Goal: Information Seeking & Learning: Get advice/opinions

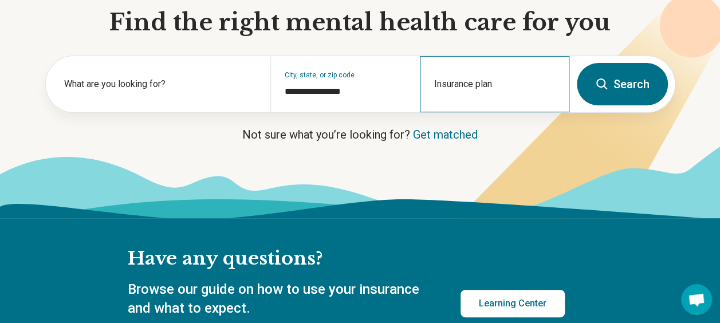
scroll to position [134, 0]
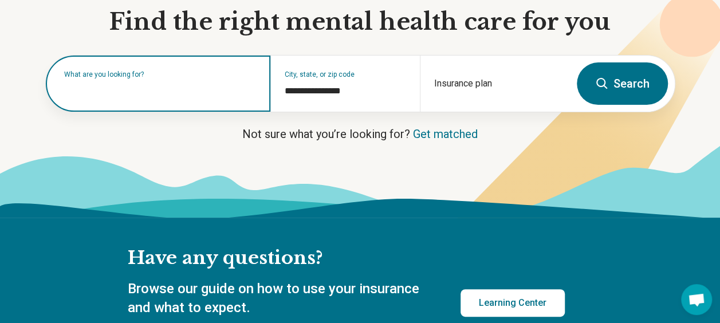
click at [119, 92] on input "text" at bounding box center [160, 89] width 192 height 14
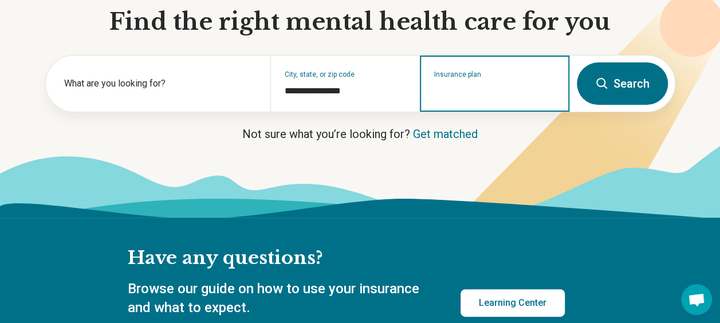
click at [461, 86] on input "Insurance plan" at bounding box center [494, 91] width 121 height 14
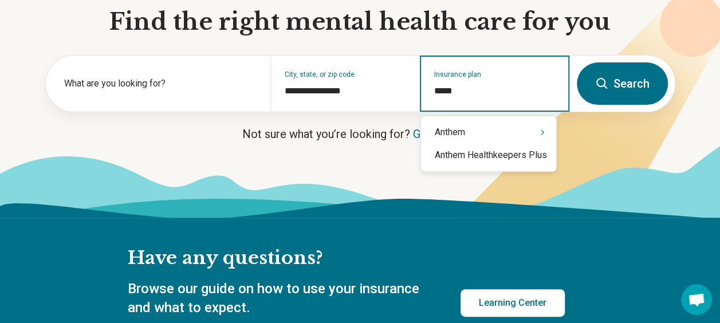
type input "******"
click at [467, 128] on div "Anthem" at bounding box center [488, 132] width 135 height 23
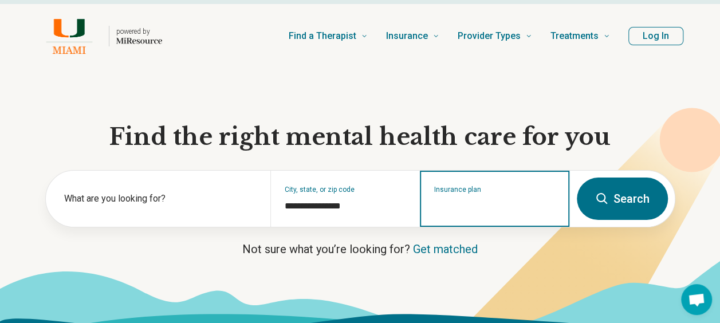
scroll to position [23, 0]
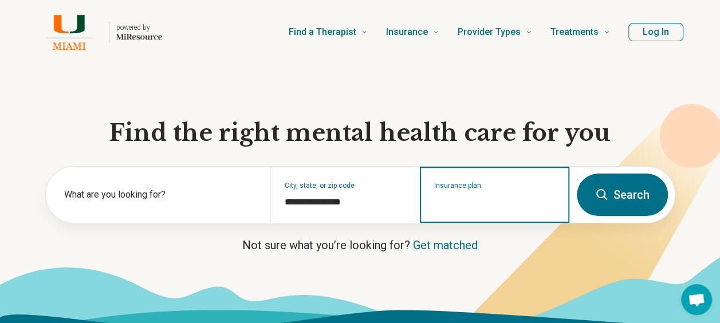
type input "*"
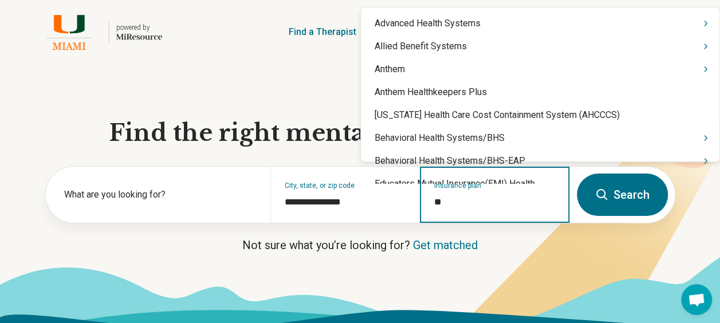
type input "*"
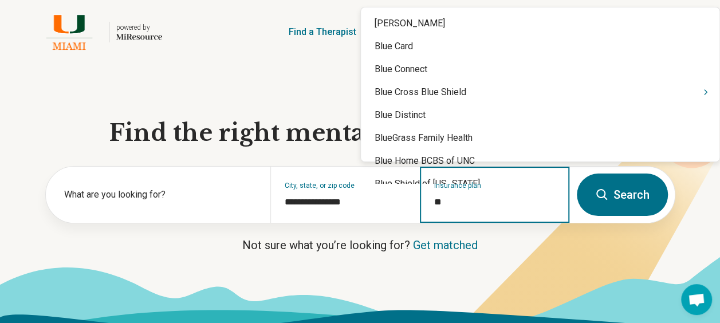
type input "***"
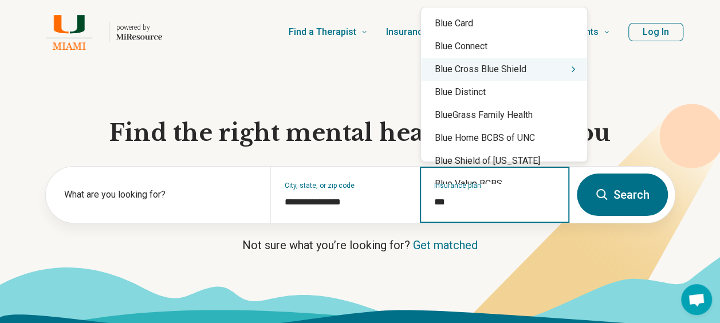
click at [483, 70] on div "Blue Cross Blue Shield" at bounding box center [504, 69] width 166 height 23
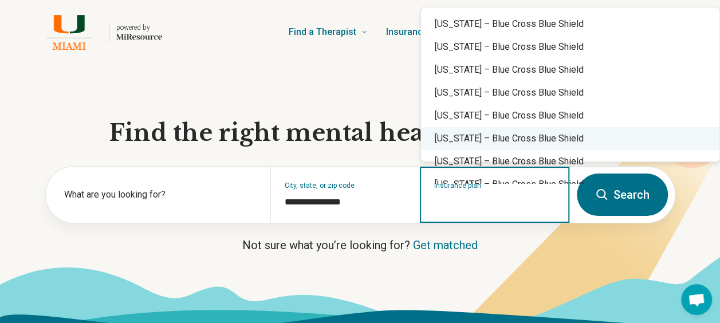
scroll to position [0, 0]
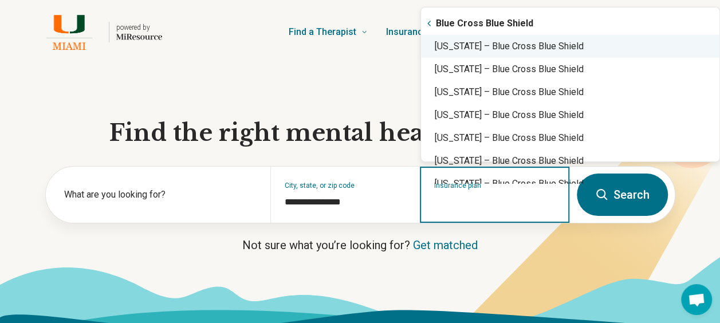
click at [548, 45] on div "New York – Blue Cross Blue Shield" at bounding box center [570, 46] width 298 height 23
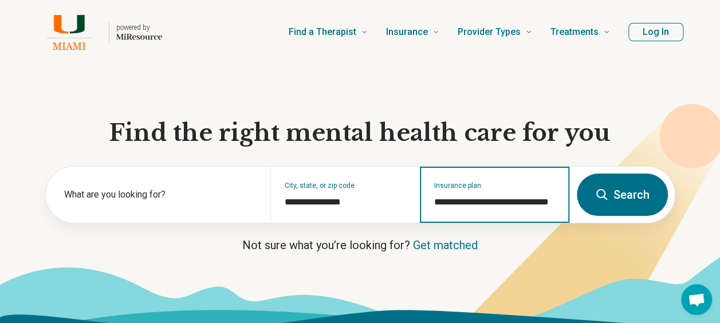
type input "**********"
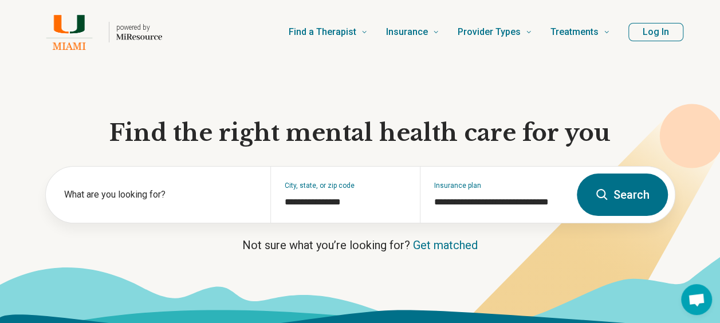
click at [625, 191] on button "Search" at bounding box center [622, 195] width 91 height 42
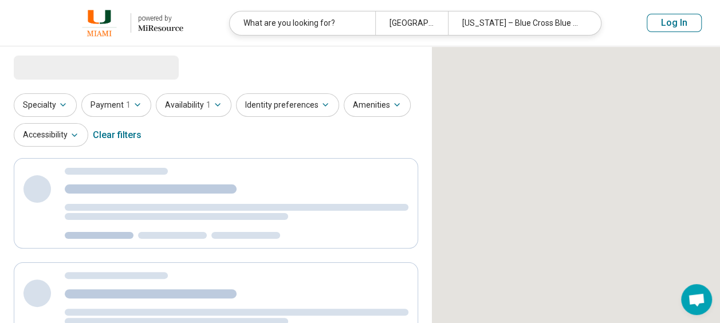
select select "***"
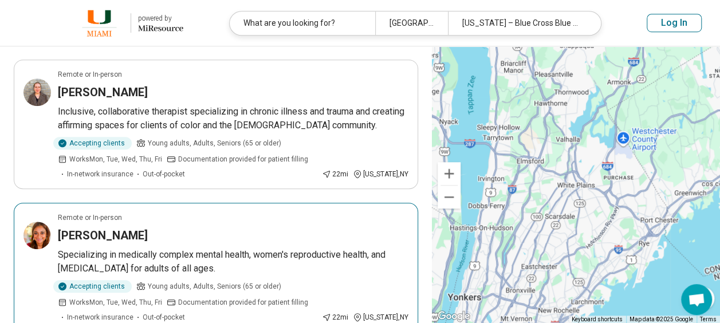
scroll to position [381, 0]
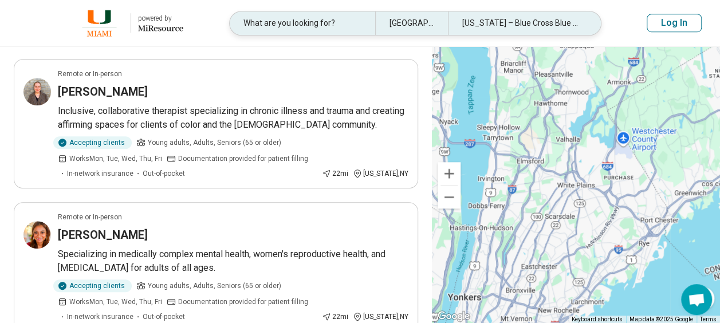
click at [404, 21] on div "White Plains, NY" at bounding box center [411, 22] width 73 height 23
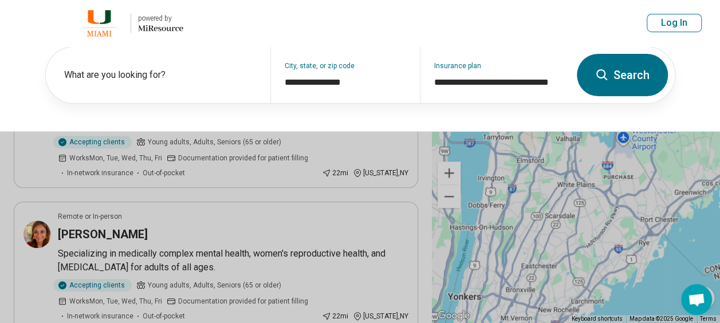
scroll to position [380, 0]
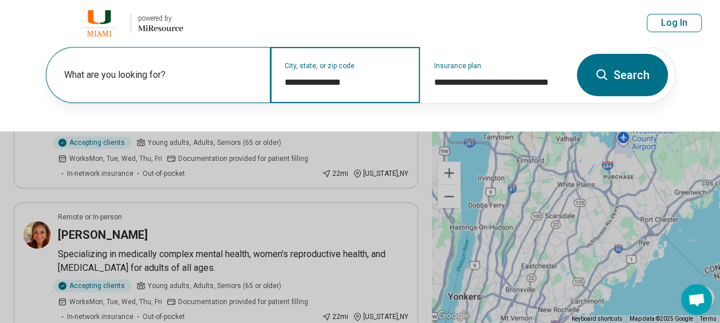
drag, startPoint x: 357, startPoint y: 78, endPoint x: 231, endPoint y: 89, distance: 127.1
click at [231, 89] on div "**********" at bounding box center [308, 75] width 524 height 56
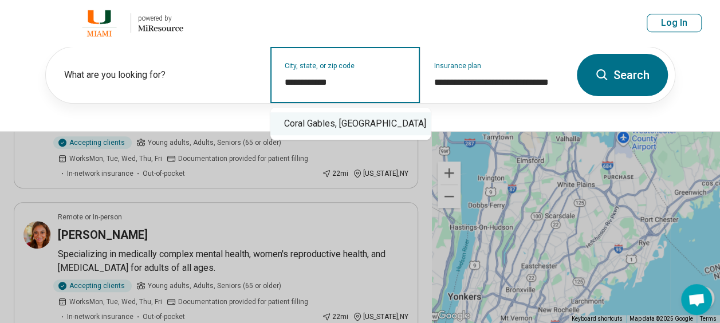
click at [293, 121] on div "Coral Gables, [GEOGRAPHIC_DATA]" at bounding box center [350, 123] width 160 height 23
type input "**********"
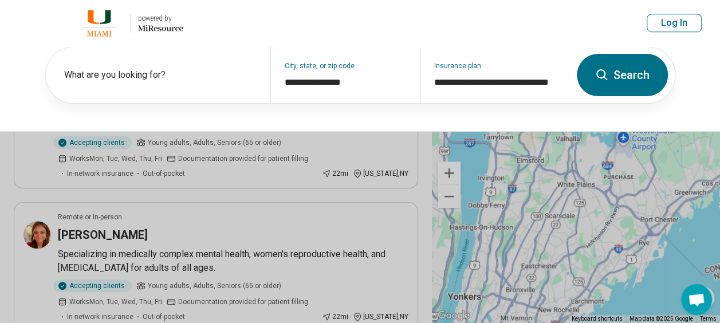
click at [620, 71] on button "Search" at bounding box center [622, 75] width 91 height 42
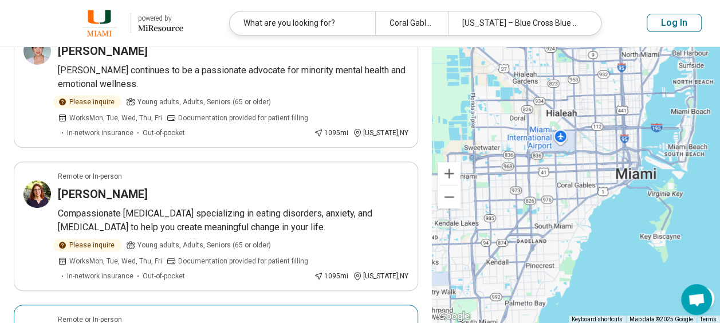
scroll to position [136, 0]
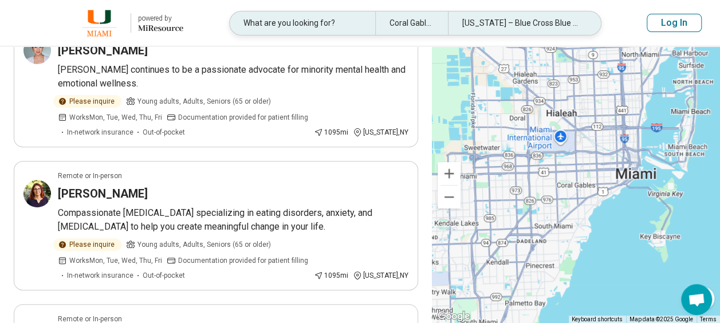
click at [322, 21] on div "What are you looking for?" at bounding box center [302, 22] width 145 height 23
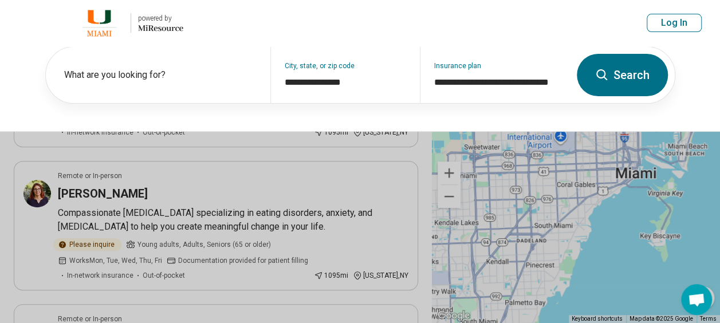
click at [605, 73] on icon at bounding box center [601, 74] width 11 height 11
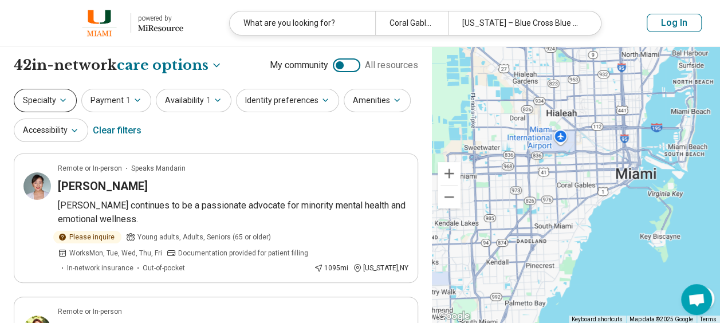
click at [58, 99] on icon "button" at bounding box center [62, 100] width 9 height 9
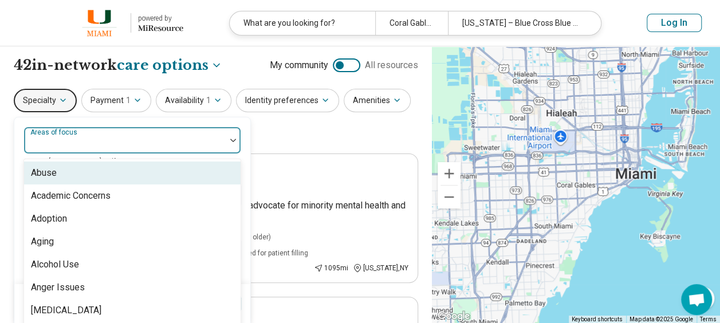
click at [80, 140] on div "Areas of focus" at bounding box center [132, 140] width 218 height 27
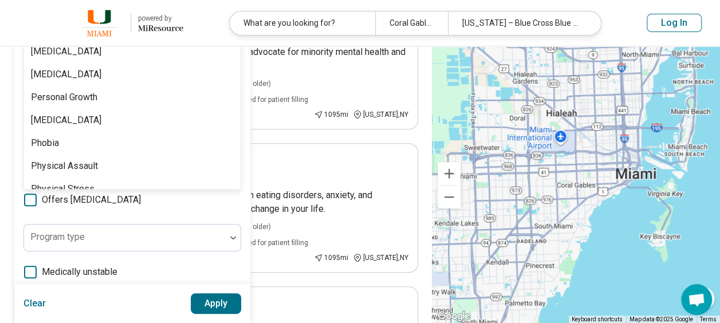
scroll to position [1418, 0]
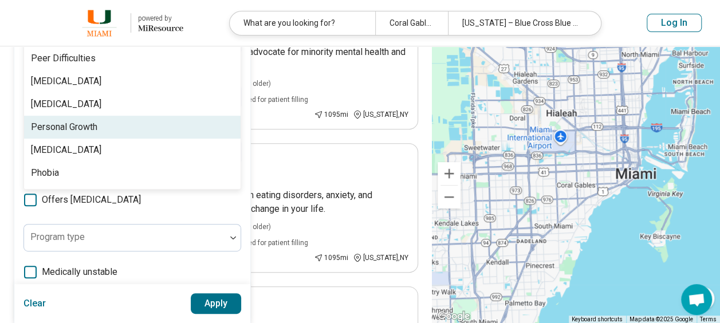
click at [68, 130] on div "Personal Growth" at bounding box center [64, 127] width 66 height 14
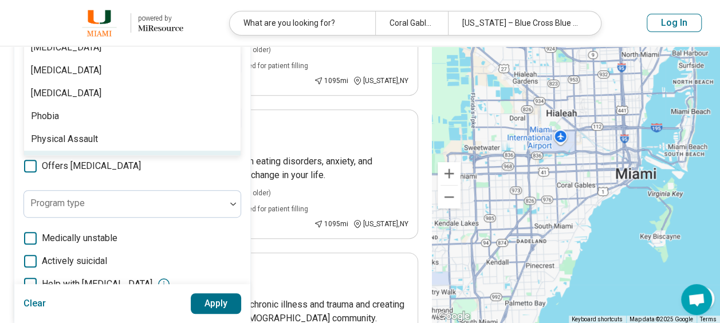
scroll to position [179, 0]
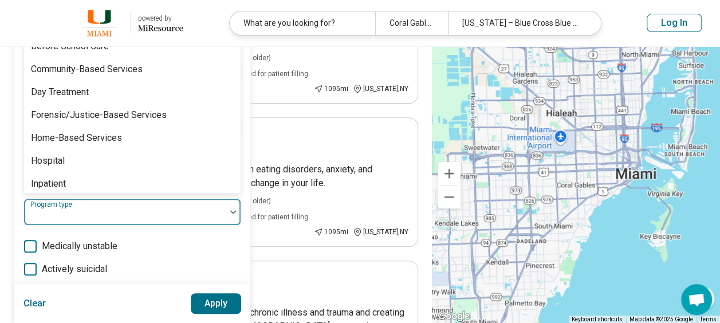
click at [234, 215] on div at bounding box center [233, 212] width 15 height 26
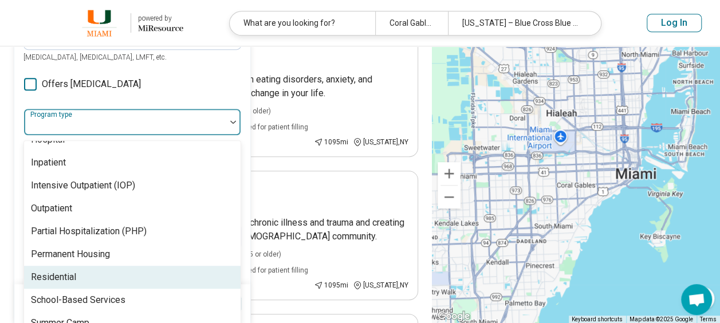
scroll to position [144, 0]
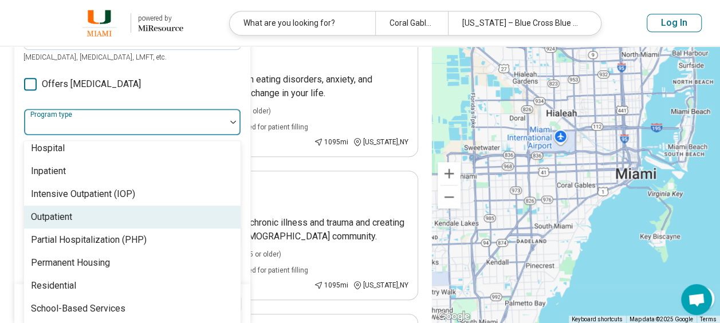
click at [144, 211] on div "Outpatient" at bounding box center [132, 217] width 217 height 23
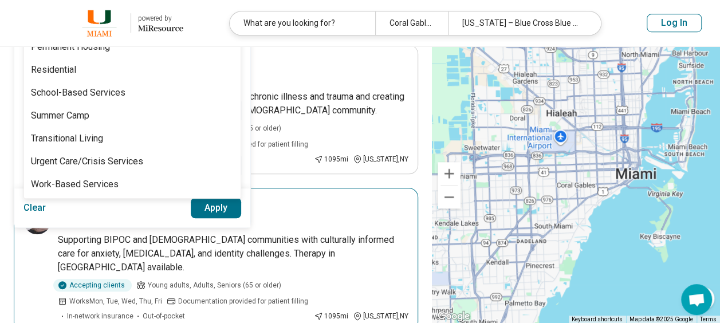
scroll to position [404, 0]
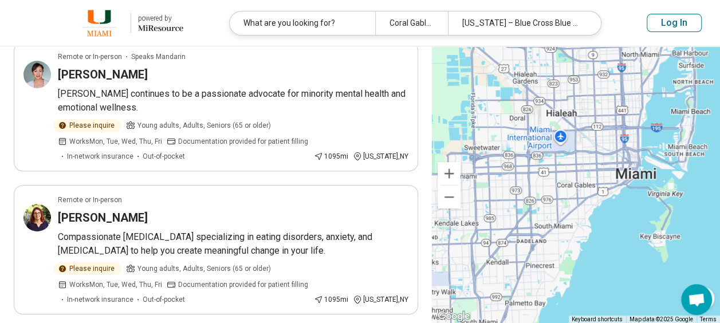
scroll to position [0, 0]
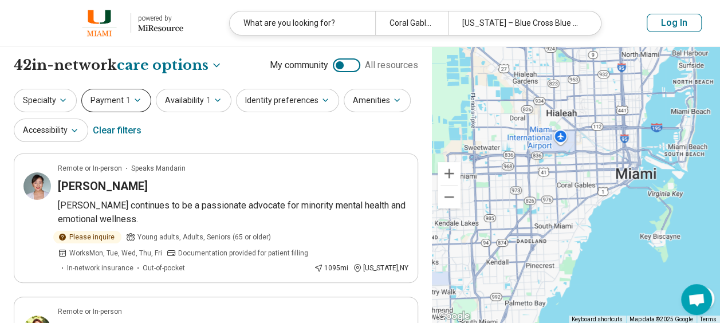
click at [136, 99] on icon "button" at bounding box center [137, 100] width 5 height 2
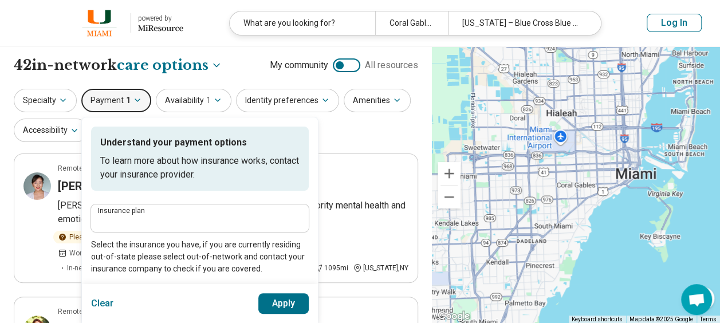
type input "**********"
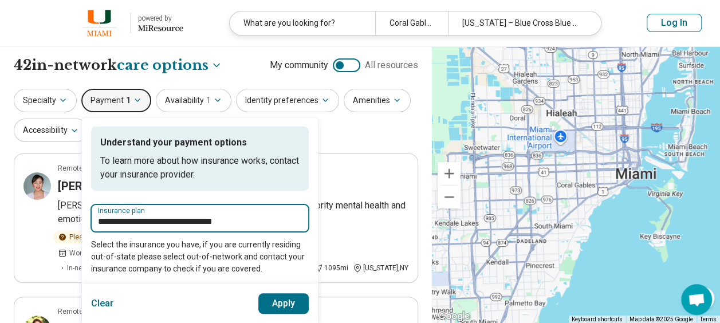
click at [247, 219] on input "**********" at bounding box center [200, 222] width 204 height 14
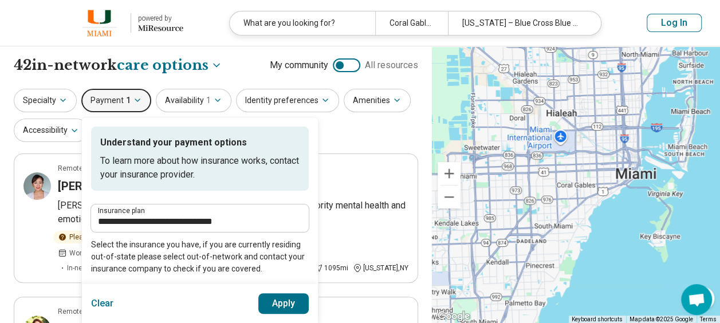
click at [347, 124] on div "**********" at bounding box center [216, 117] width 404 height 56
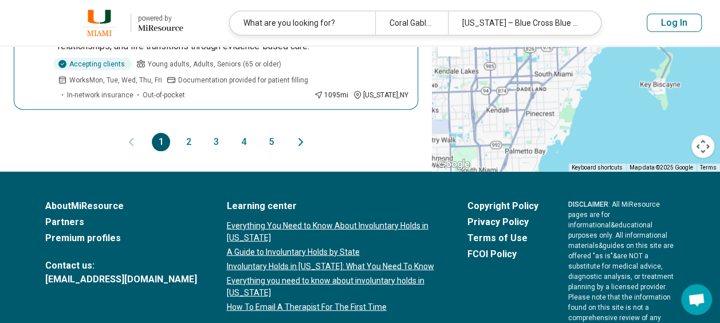
scroll to position [1490, 0]
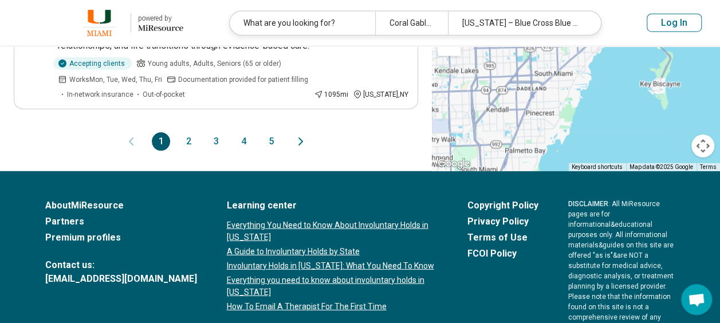
click at [191, 132] on button "2" at bounding box center [188, 141] width 18 height 18
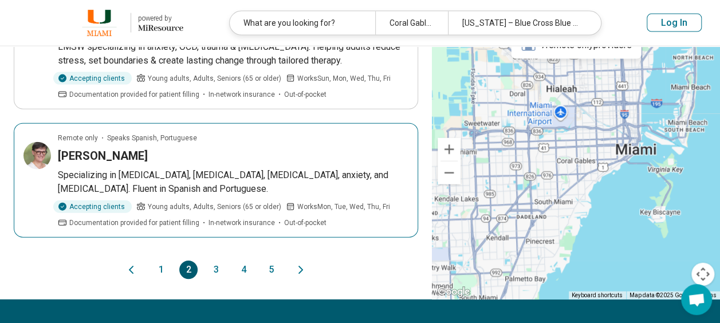
scroll to position [1253, 0]
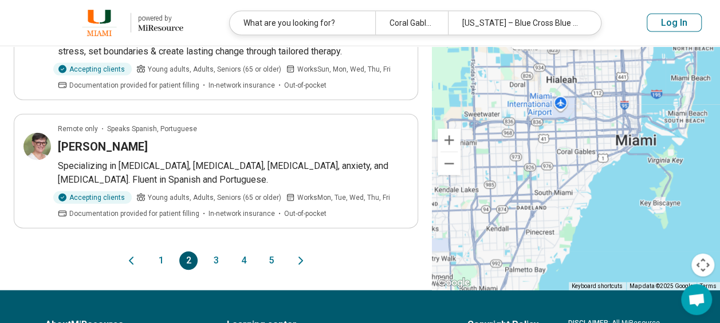
click at [219, 251] on button "3" at bounding box center [216, 260] width 18 height 18
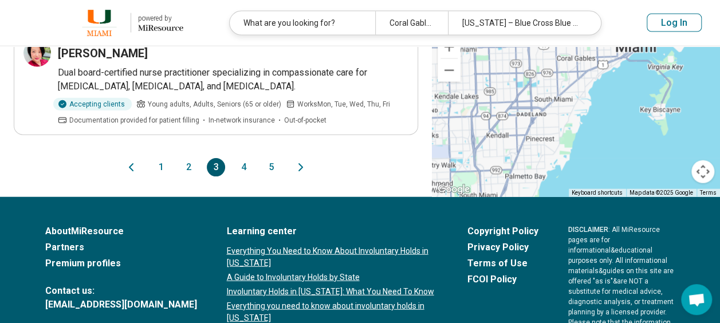
scroll to position [1309, 0]
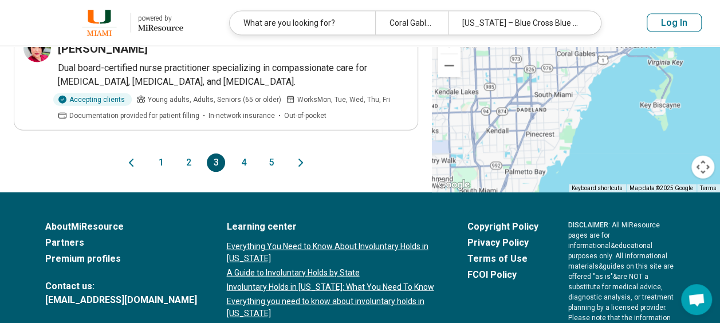
click at [244, 159] on button "4" at bounding box center [243, 163] width 18 height 18
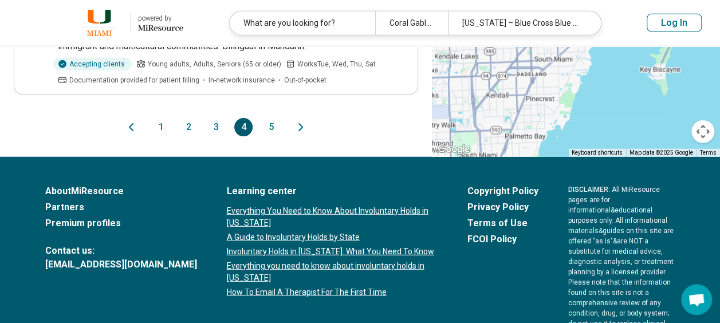
scroll to position [1324, 0]
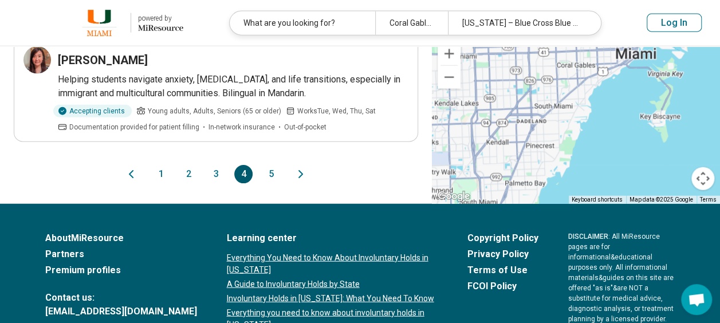
click at [272, 165] on button "5" at bounding box center [271, 174] width 18 height 18
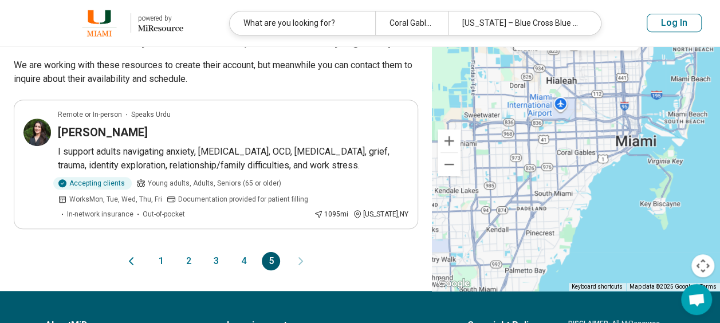
scroll to position [250, 0]
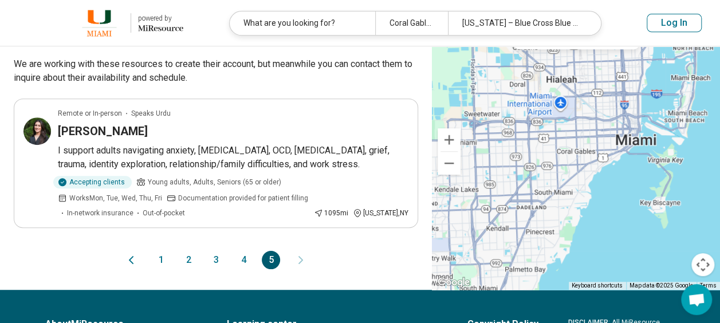
click at [163, 259] on button "1" at bounding box center [161, 260] width 18 height 18
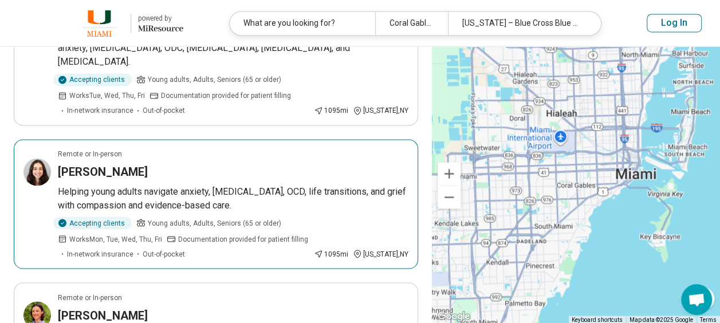
scroll to position [903, 0]
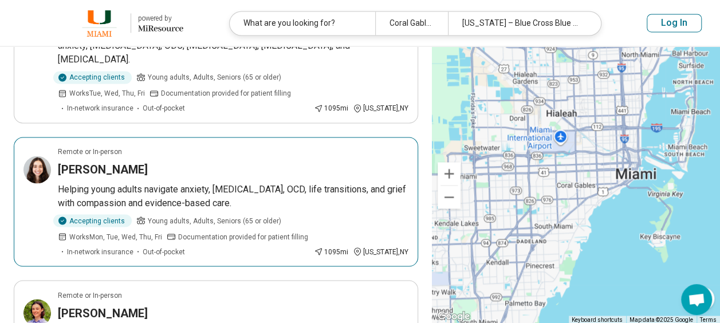
click at [106, 162] on h3 "Gabriella Morace" at bounding box center [103, 170] width 90 height 16
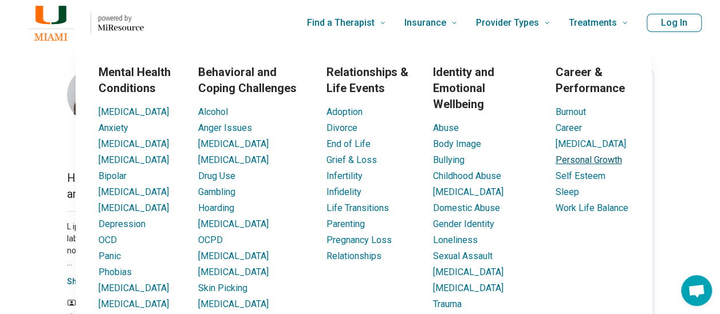
click at [568, 166] on link "Personal Growth" at bounding box center [588, 160] width 66 height 11
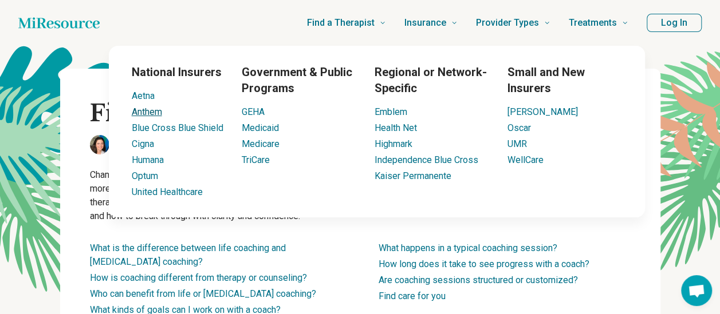
click at [141, 116] on link "Anthem" at bounding box center [147, 112] width 30 height 11
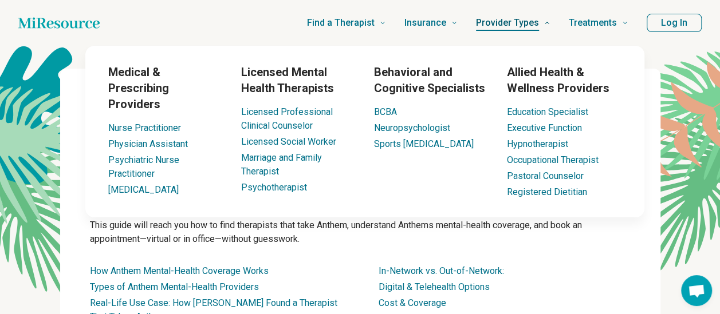
click at [522, 21] on span "Provider Types" at bounding box center [507, 23] width 63 height 16
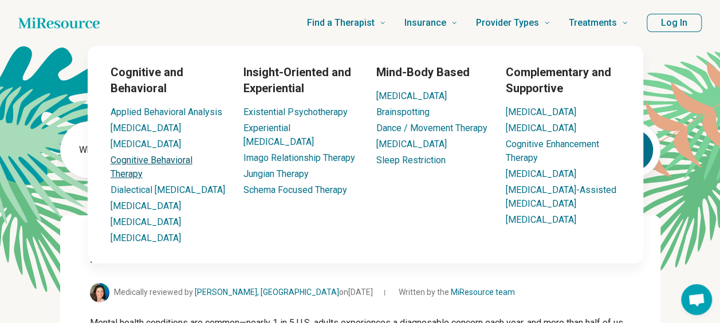
click at [159, 162] on link "Cognitive Behavioral Therapy" at bounding box center [152, 167] width 82 height 25
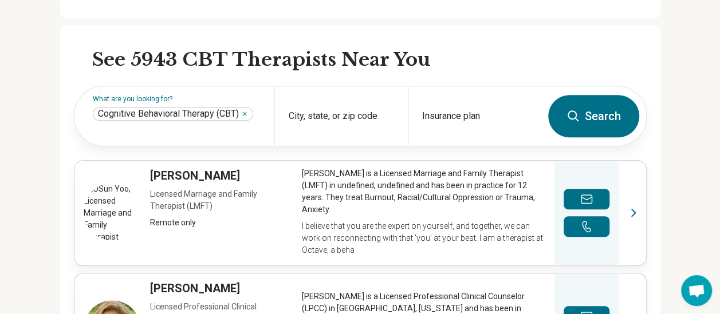
scroll to position [304, 0]
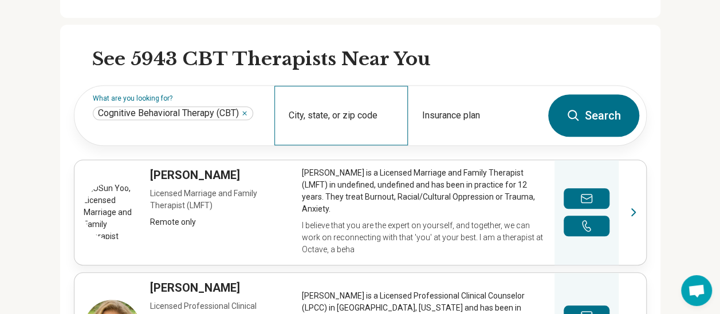
click at [312, 112] on div "City, state, or zip code" at bounding box center [340, 116] width 133 height 60
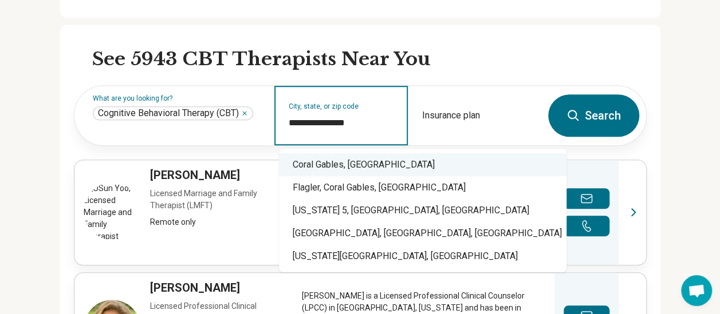
click at [321, 164] on div "Coral Gables, FL" at bounding box center [423, 165] width 288 height 23
type input "**********"
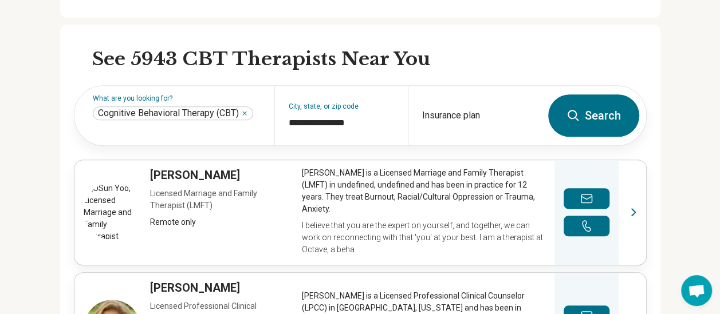
click at [321, 164] on link "View profile" at bounding box center [360, 212] width 572 height 105
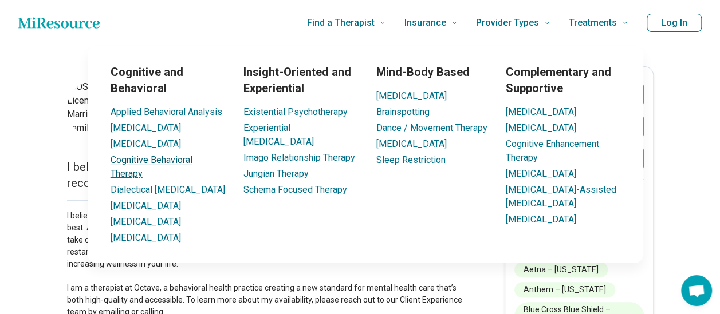
click at [180, 162] on link "Cognitive Behavioral Therapy" at bounding box center [152, 167] width 82 height 25
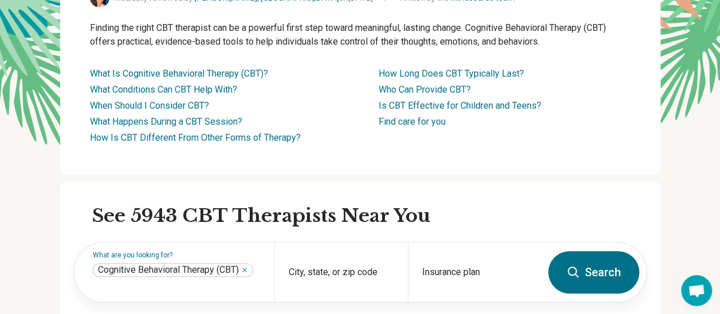
scroll to position [154, 0]
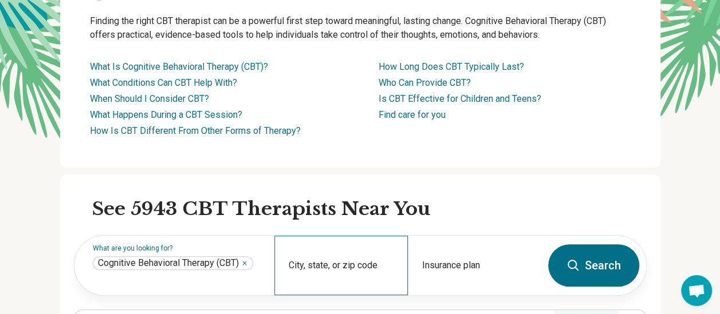
click at [337, 266] on div "City, state, or zip code" at bounding box center [340, 266] width 133 height 60
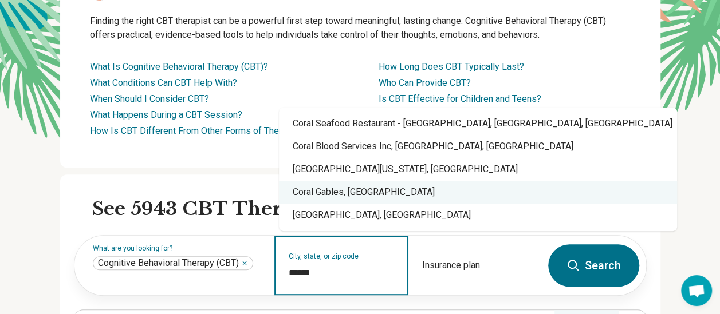
click at [328, 196] on div "Coral Gables, [GEOGRAPHIC_DATA]" at bounding box center [478, 192] width 398 height 23
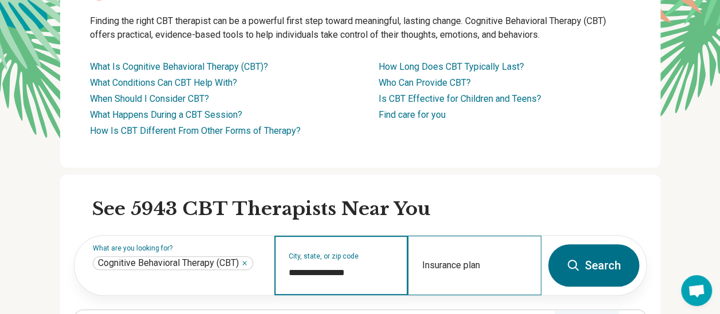
type input "**********"
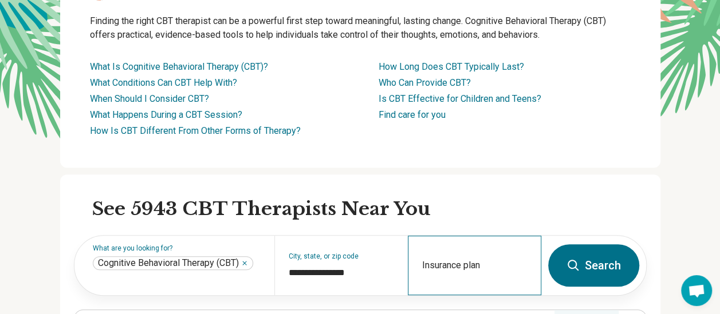
click at [441, 264] on div "Insurance plan" at bounding box center [474, 266] width 133 height 60
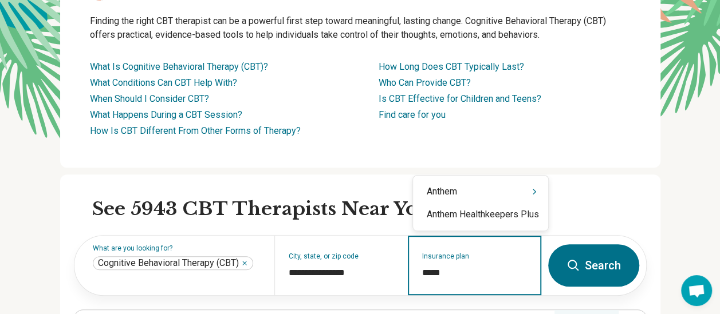
type input "******"
click at [453, 190] on div "Anthem" at bounding box center [480, 191] width 135 height 23
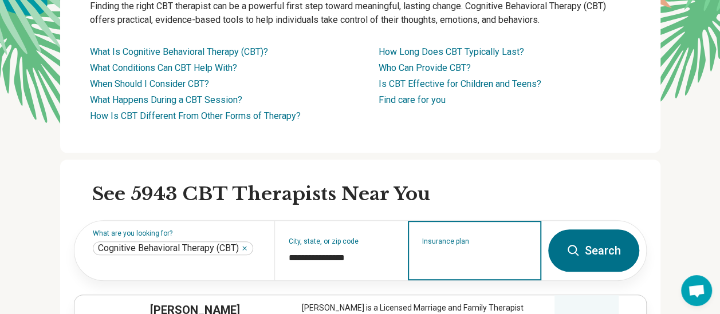
scroll to position [170, 0]
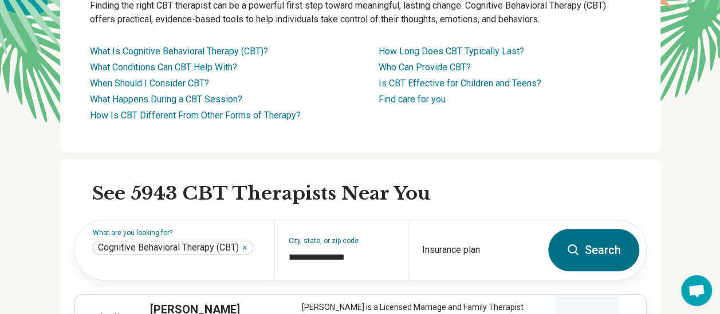
click at [596, 251] on button "Search" at bounding box center [593, 250] width 91 height 42
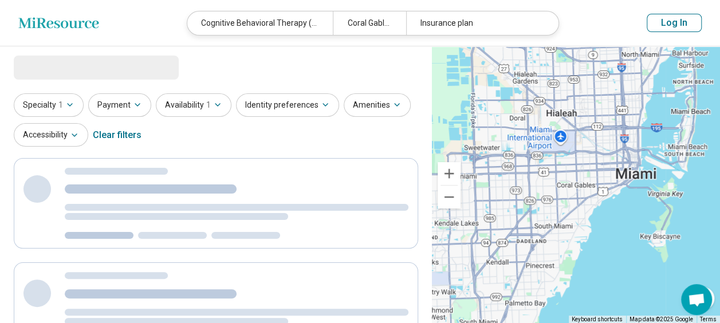
select select "***"
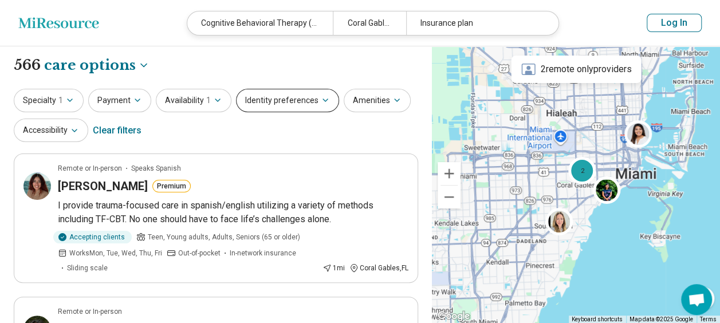
click at [324, 101] on button "Identity preferences" at bounding box center [287, 100] width 103 height 23
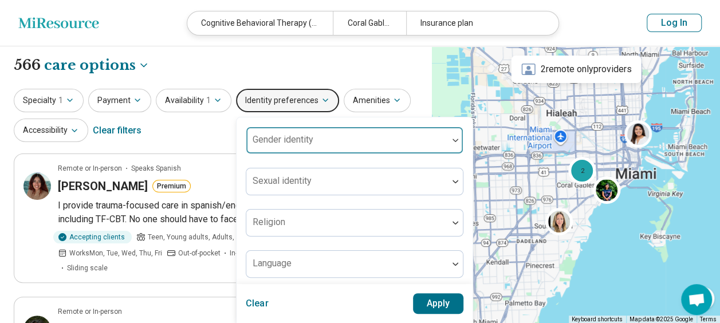
click at [317, 137] on div at bounding box center [347, 145] width 192 height 16
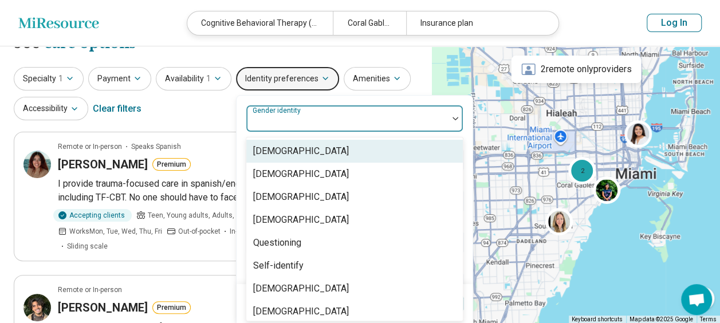
scroll to position [23, 0]
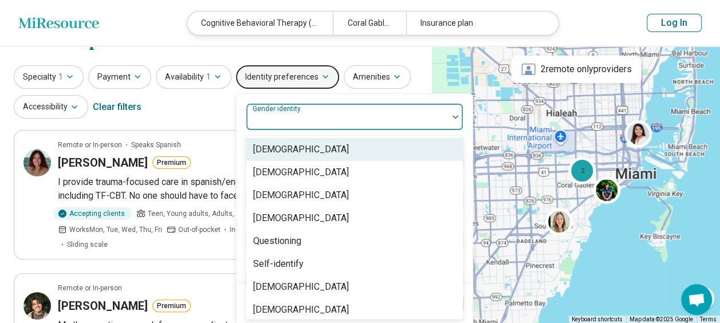
click at [273, 151] on div "Cisgender Man" at bounding box center [301, 150] width 96 height 14
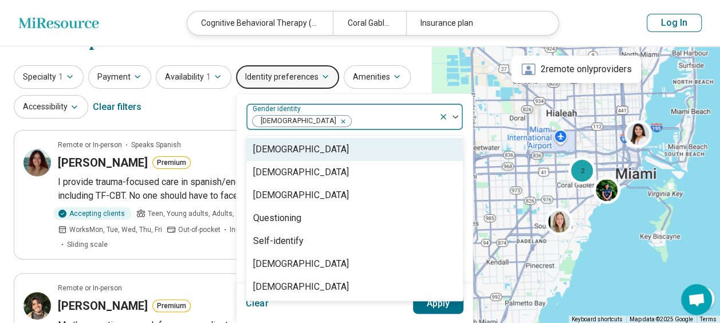
click at [276, 150] on div "Cisgender Woman" at bounding box center [301, 150] width 96 height 14
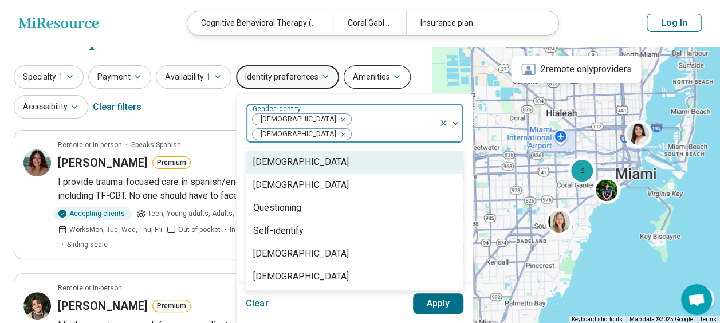
click at [378, 78] on button "Amenities" at bounding box center [377, 76] width 67 height 23
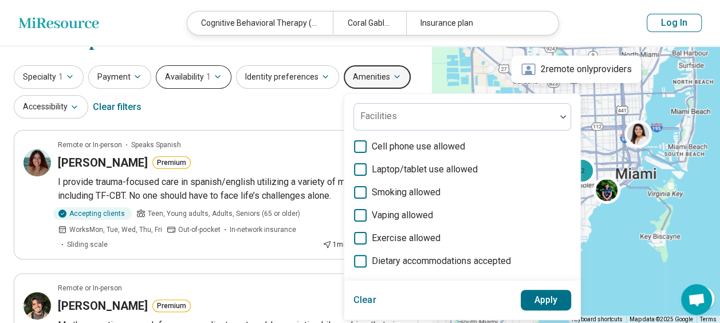
click at [200, 80] on button "Availability 1" at bounding box center [194, 76] width 76 height 23
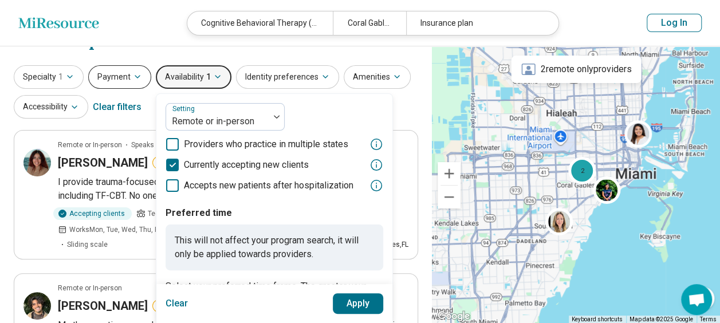
click at [135, 79] on icon "button" at bounding box center [137, 76] width 9 height 9
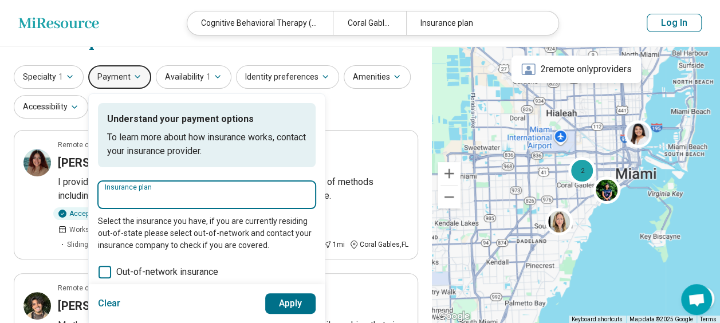
click at [144, 195] on input "Insurance plan" at bounding box center [207, 198] width 204 height 14
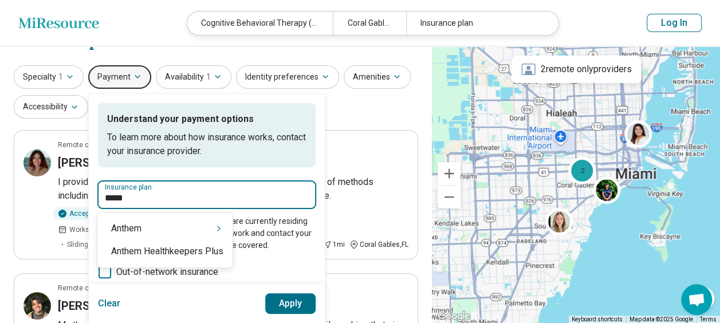
type input "******"
click at [140, 220] on div "Anthem" at bounding box center [164, 228] width 135 height 23
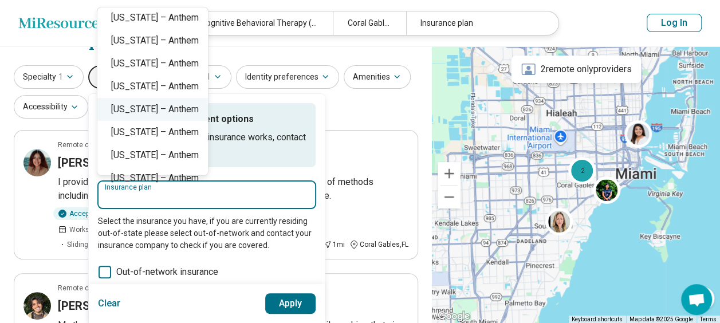
scroll to position [29, 0]
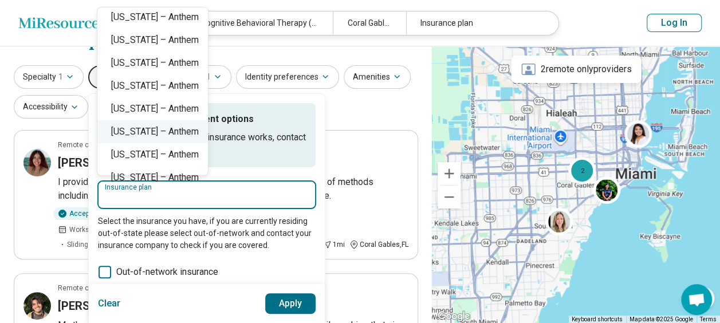
click at [175, 129] on div "Georgia – Anthem" at bounding box center [152, 131] width 111 height 23
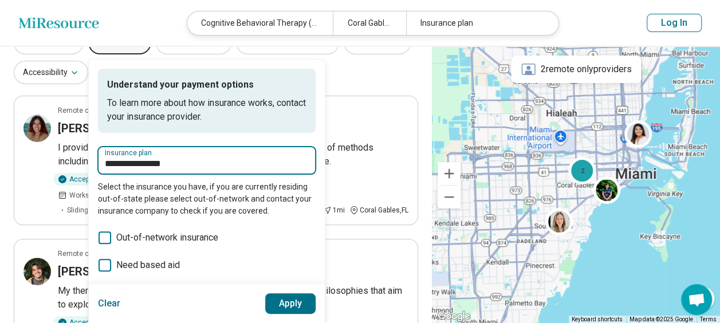
scroll to position [88, 0]
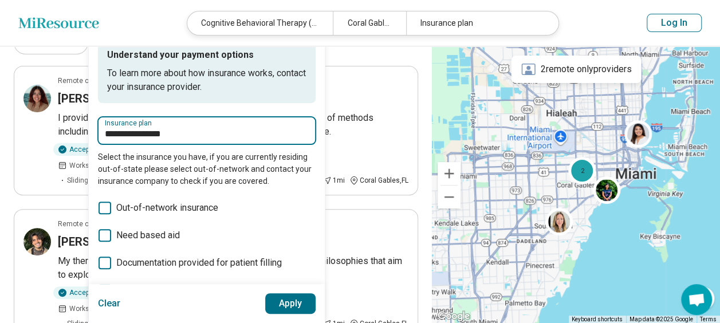
type input "**********"
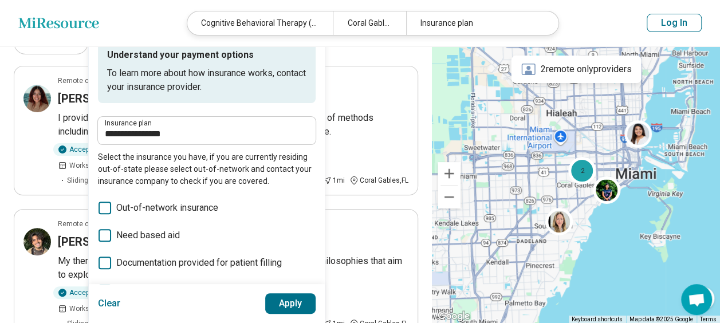
drag, startPoint x: 269, startPoint y: 178, endPoint x: 103, endPoint y: 211, distance: 169.4
click at [103, 211] on div "**********" at bounding box center [207, 216] width 218 height 355
click at [103, 211] on icon at bounding box center [105, 208] width 13 height 13
click at [295, 307] on button "Apply" at bounding box center [290, 303] width 51 height 21
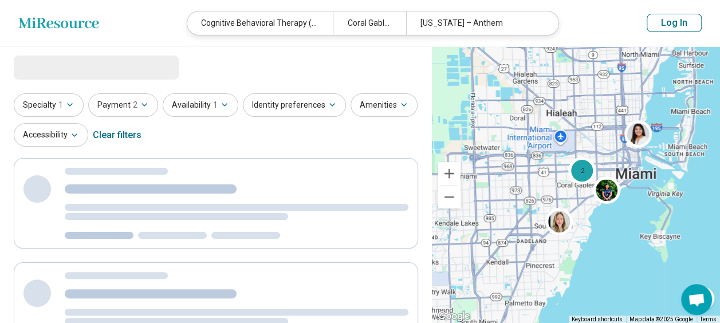
scroll to position [0, 0]
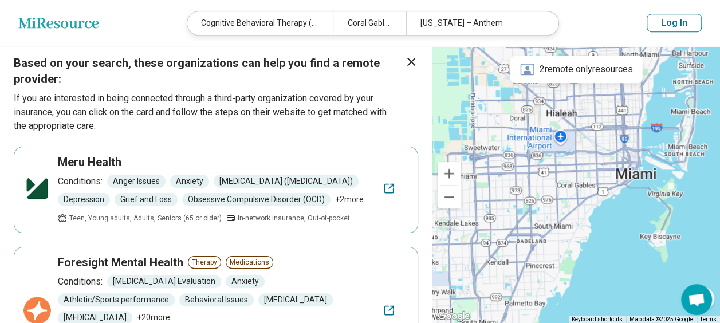
scroll to position [298, 0]
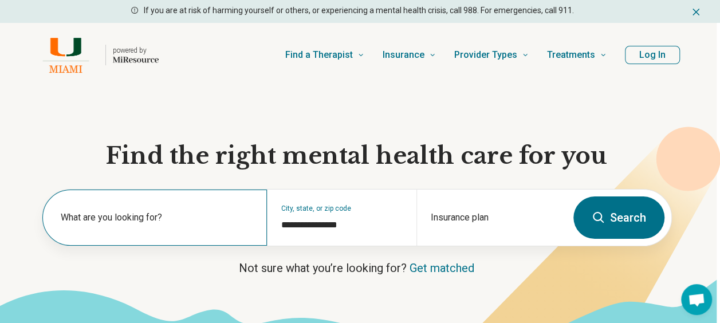
click at [121, 220] on label "What are you looking for?" at bounding box center [157, 218] width 192 height 14
drag, startPoint x: 356, startPoint y: 223, endPoint x: 214, endPoint y: 244, distance: 143.6
click at [214, 244] on div "**********" at bounding box center [304, 218] width 524 height 56
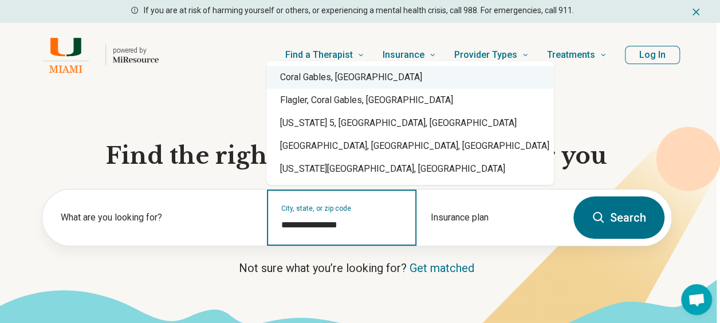
click at [309, 76] on div "Coral Gables, [GEOGRAPHIC_DATA]" at bounding box center [410, 77] width 288 height 23
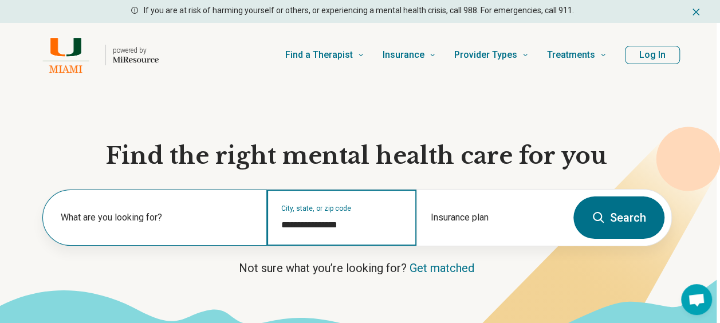
type input "**********"
click at [92, 217] on label "What are you looking for?" at bounding box center [157, 218] width 192 height 14
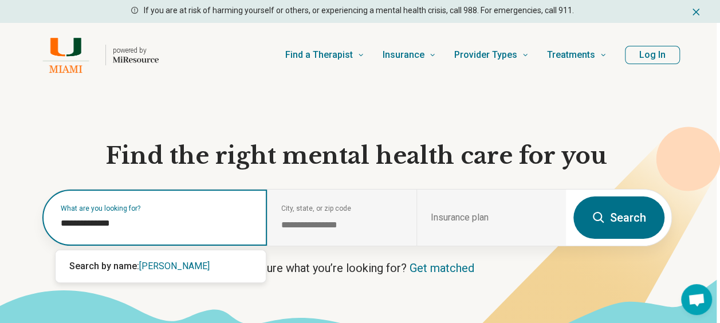
type input "**********"
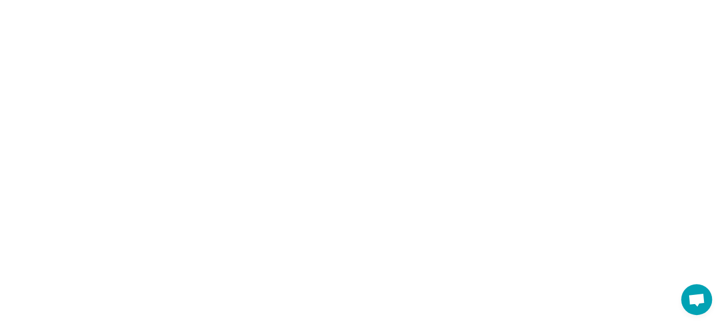
select select "***"
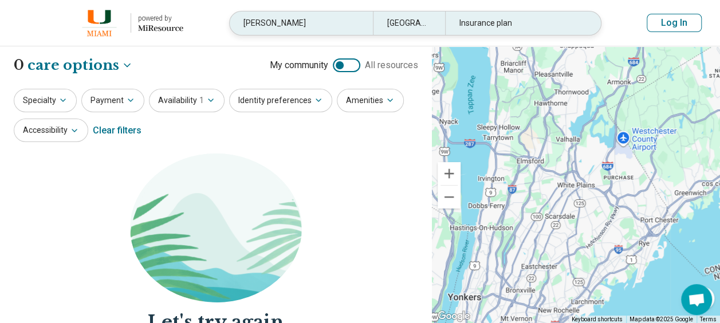
click at [427, 19] on div "White Plains, NY" at bounding box center [409, 22] width 72 height 23
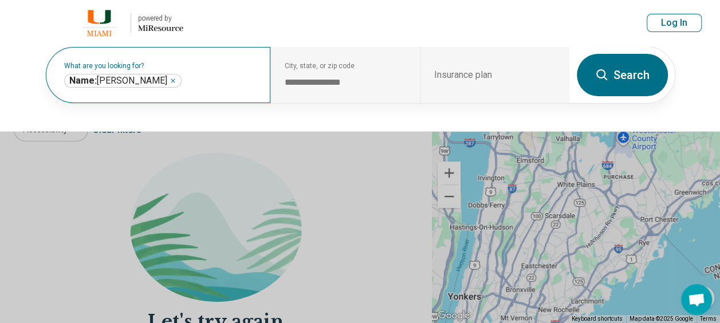
click at [197, 72] on div "**********" at bounding box center [158, 75] width 225 height 56
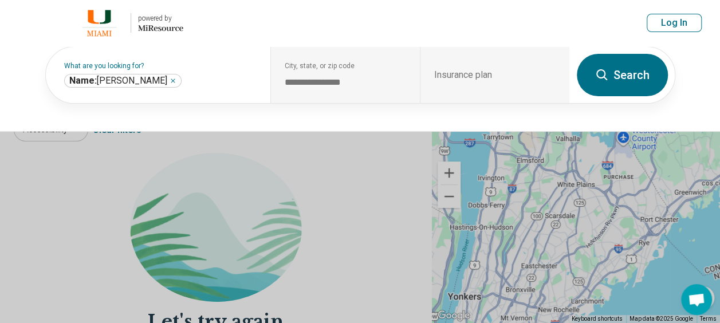
click at [96, 26] on img at bounding box center [99, 22] width 49 height 27
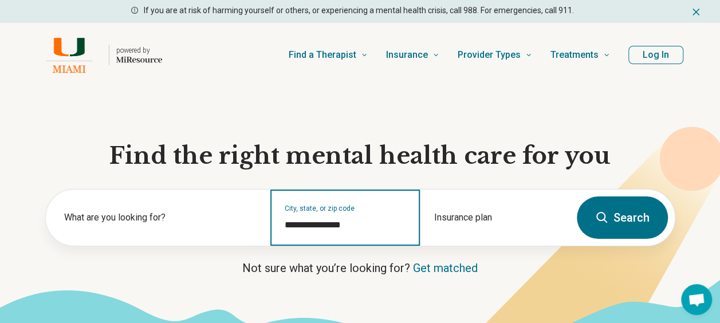
click at [335, 223] on input "**********" at bounding box center [345, 225] width 121 height 14
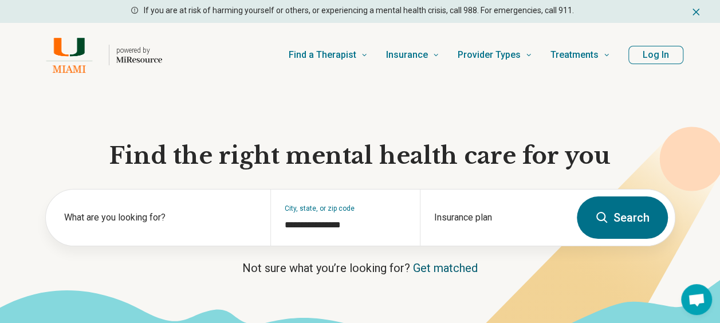
click at [438, 268] on link "Get matched" at bounding box center [445, 268] width 65 height 14
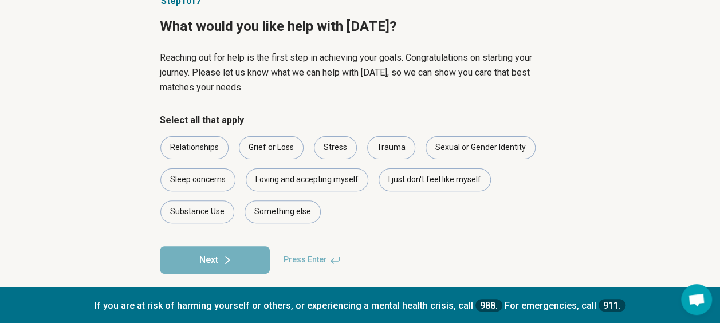
scroll to position [93, 0]
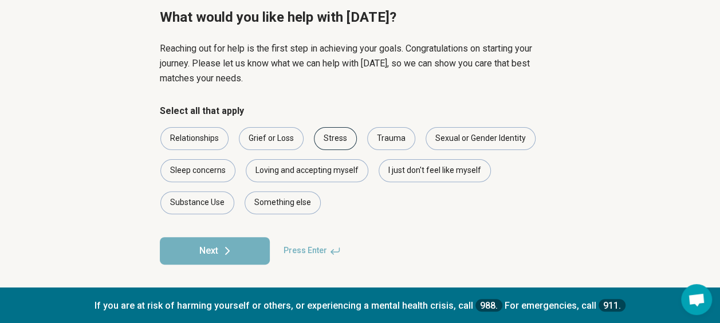
click at [335, 138] on div "Stress" at bounding box center [335, 138] width 43 height 23
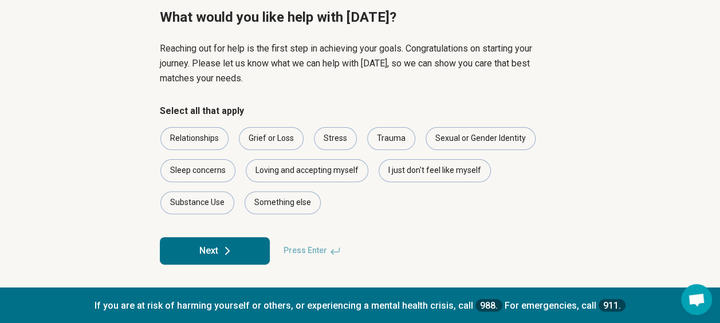
click at [192, 249] on button "Next" at bounding box center [215, 250] width 110 height 27
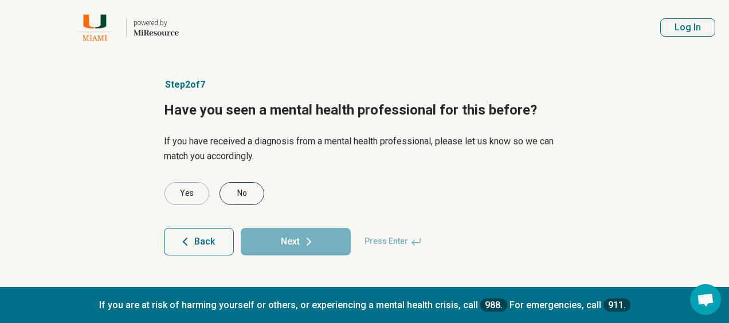
click at [246, 191] on div "No" at bounding box center [241, 193] width 45 height 23
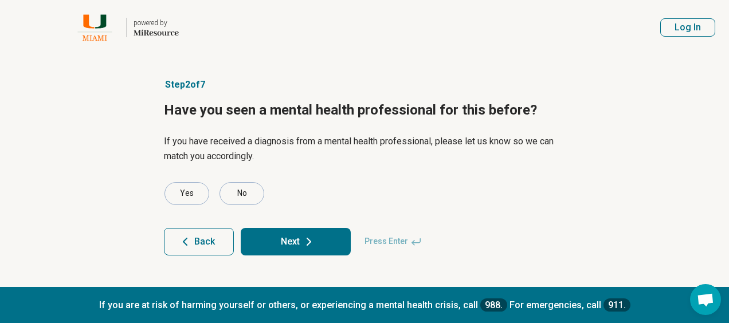
click at [289, 245] on button "Next" at bounding box center [296, 241] width 110 height 27
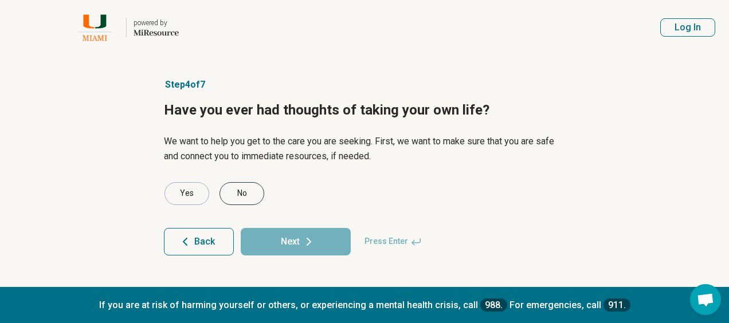
click at [247, 192] on div "No" at bounding box center [241, 193] width 45 height 23
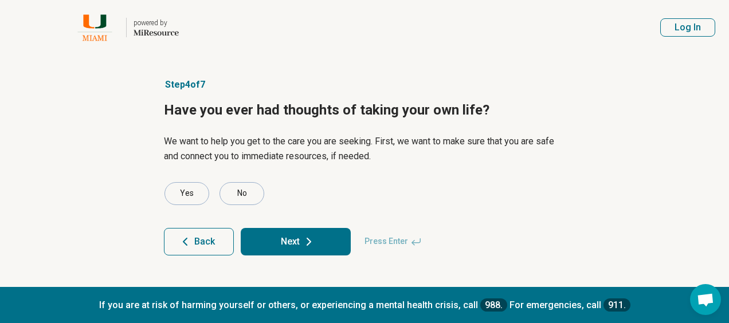
click at [281, 235] on button "Next" at bounding box center [296, 241] width 110 height 27
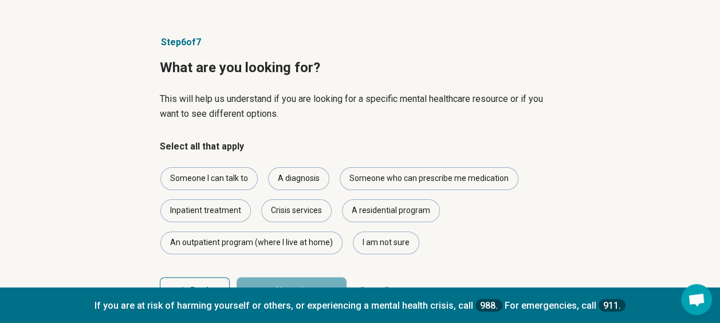
scroll to position [82, 0]
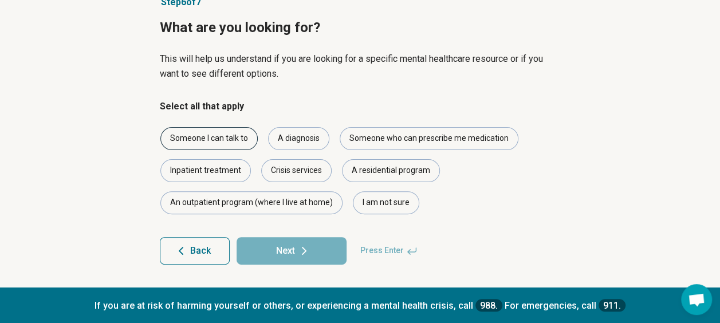
click at [202, 127] on div "Someone I can talk to" at bounding box center [208, 138] width 97 height 23
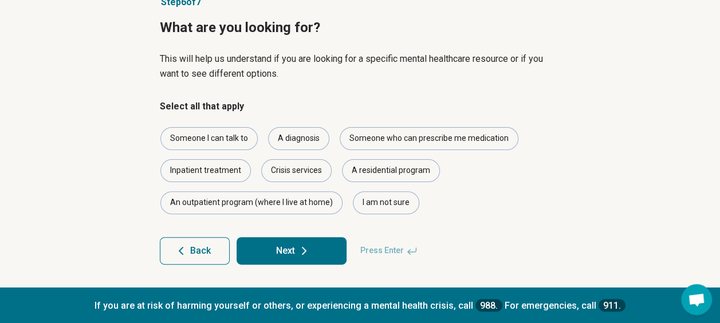
click at [280, 248] on button "Next" at bounding box center [292, 250] width 110 height 27
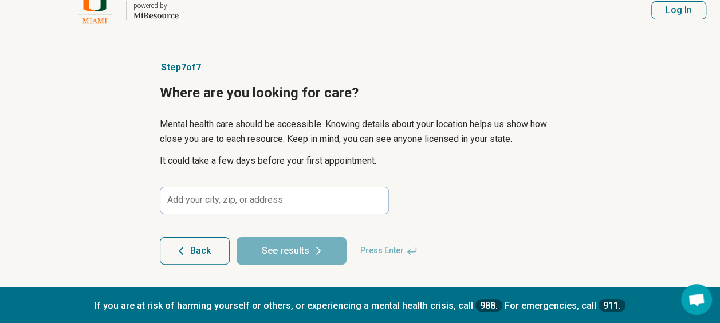
scroll to position [0, 0]
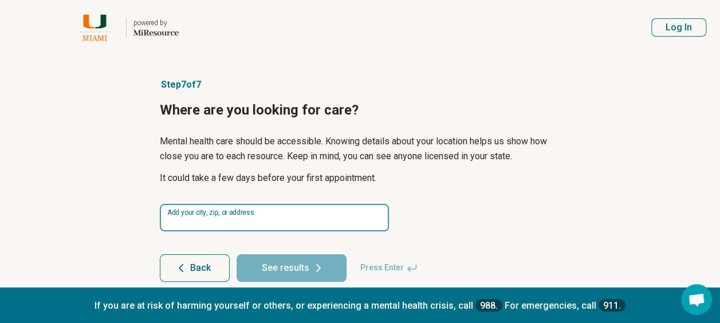
click at [259, 218] on input at bounding box center [274, 217] width 229 height 27
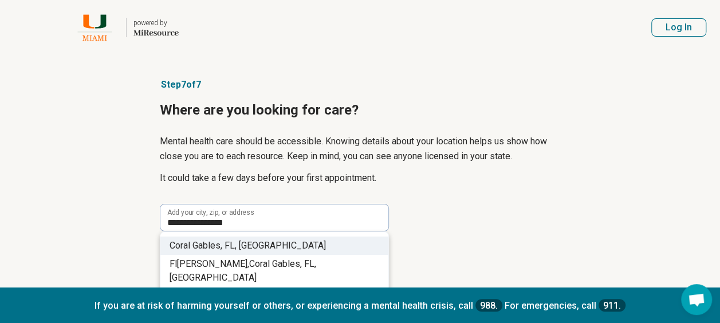
click at [237, 242] on span ", USA" at bounding box center [280, 245] width 91 height 11
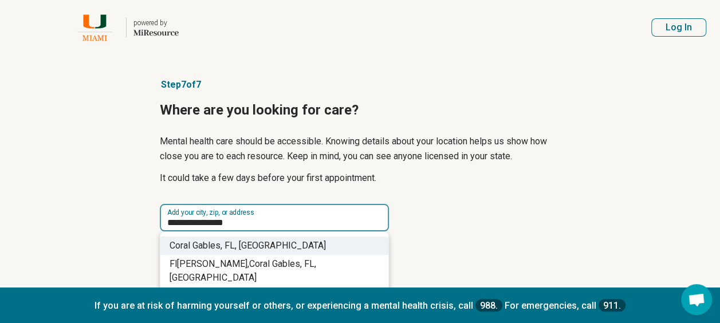
type input "**********"
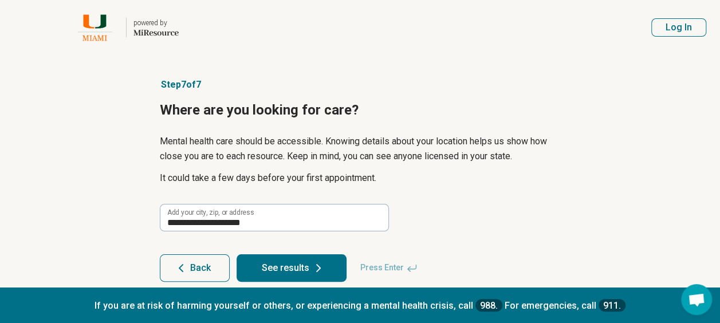
click at [281, 260] on button "See results" at bounding box center [292, 267] width 110 height 27
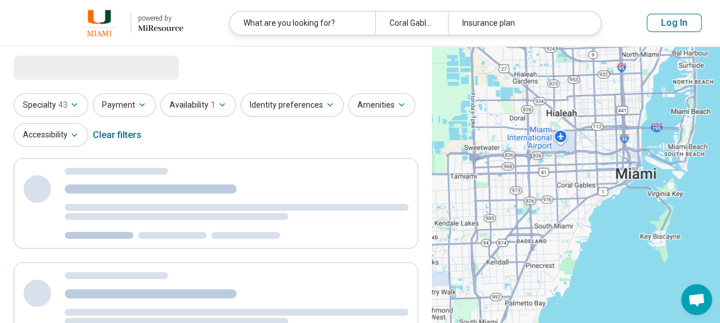
select select "***"
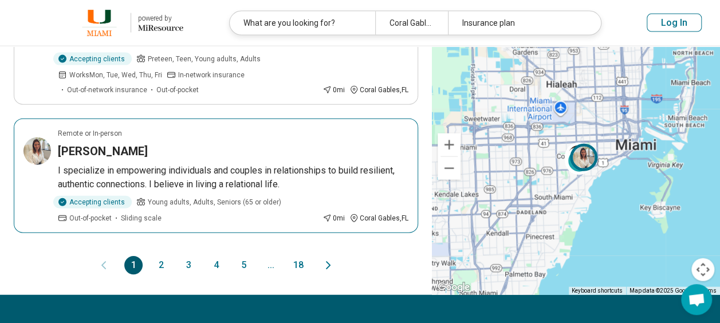
scroll to position [1281, 0]
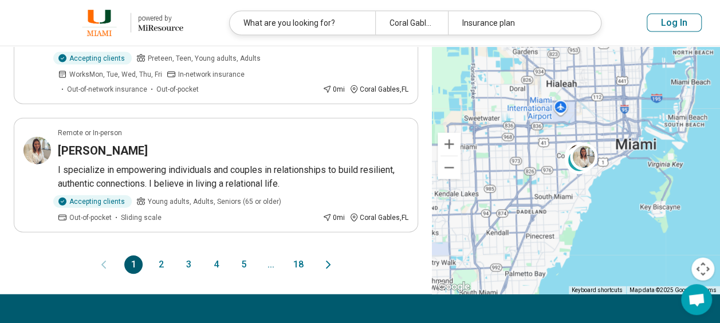
click at [160, 255] on button "2" at bounding box center [161, 264] width 18 height 18
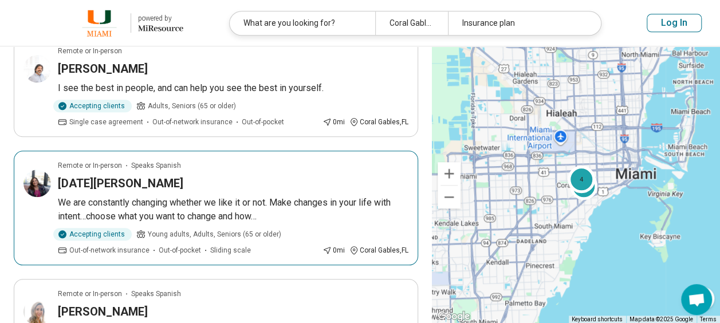
scroll to position [503, 0]
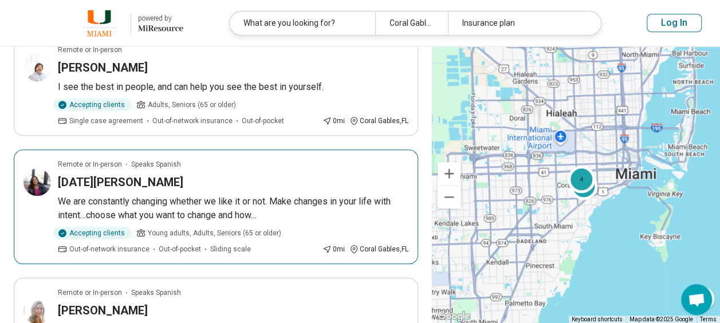
click at [114, 181] on h3 "Lucia Fernandez" at bounding box center [120, 182] width 125 height 16
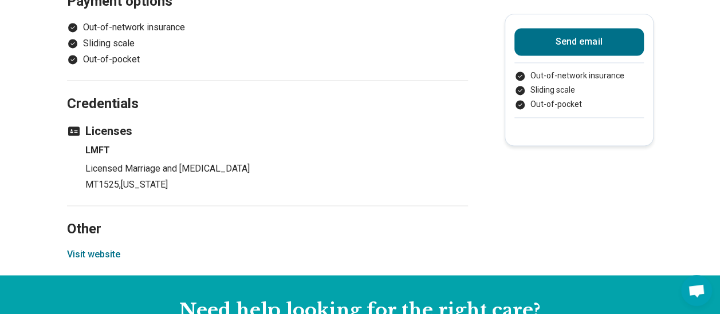
scroll to position [804, 0]
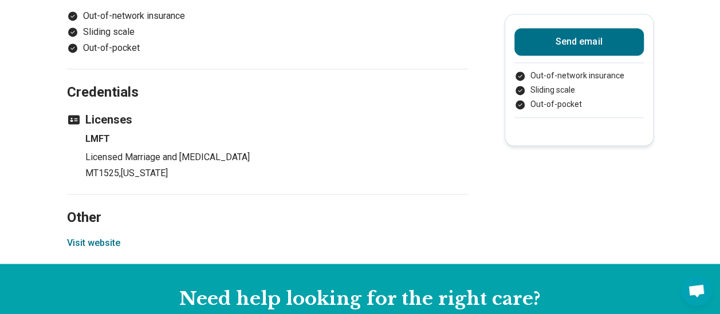
click at [97, 237] on button "Visit website" at bounding box center [93, 244] width 53 height 14
